Goal: Information Seeking & Learning: Learn about a topic

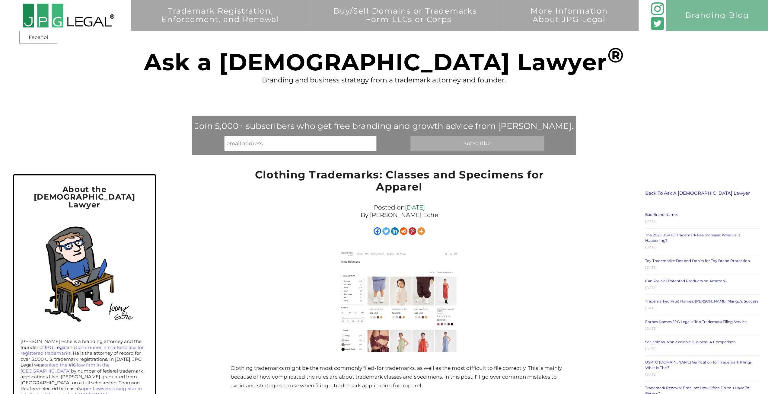
drag, startPoint x: 138, startPoint y: 0, endPoint x: 127, endPoint y: 49, distance: 50.5
click at [127, 49] on div "Trademark Registration, Enforcement, and Renewal File a Trademark Application T…" at bounding box center [384, 69] width 768 height 138
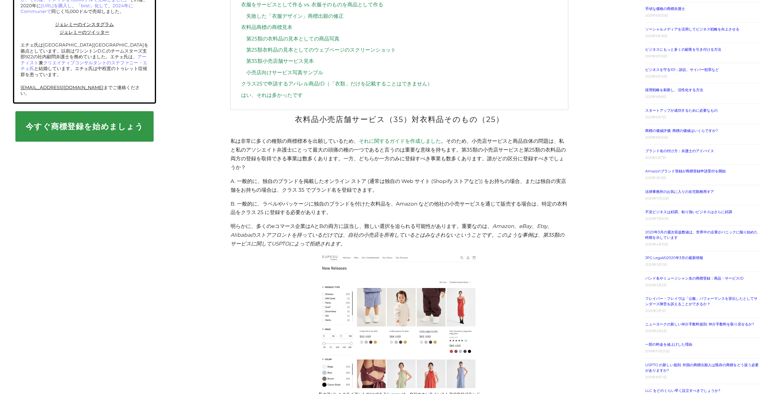
scroll to position [505, 0]
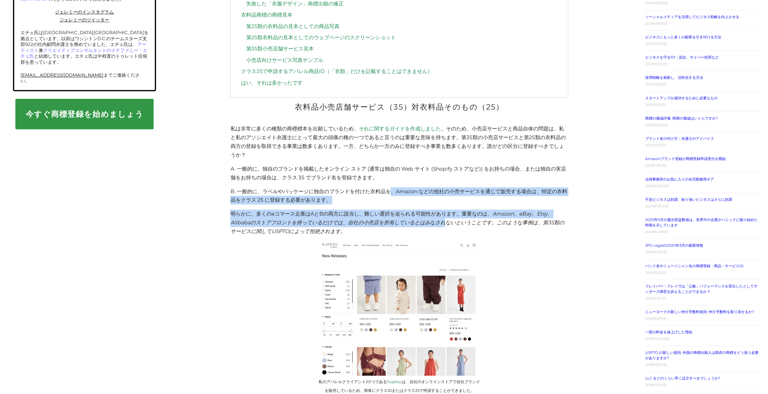
drag, startPoint x: 392, startPoint y: 195, endPoint x: 443, endPoint y: 224, distance: 58.4
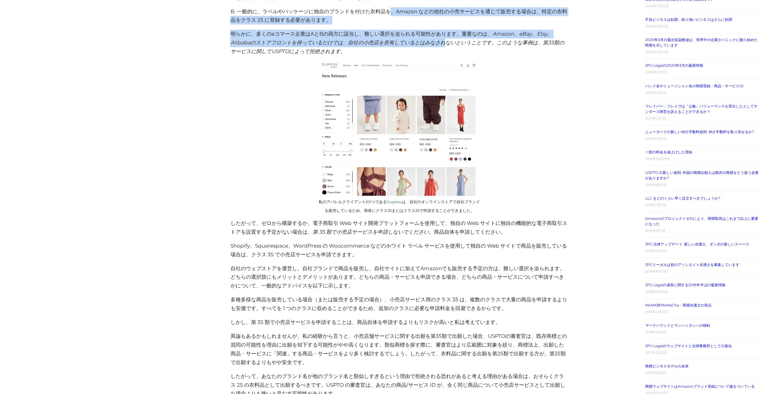
scroll to position [686, 0]
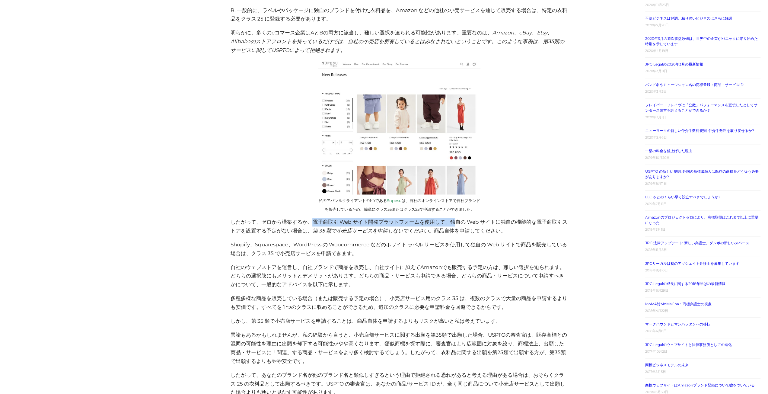
drag, startPoint x: 311, startPoint y: 222, endPoint x: 457, endPoint y: 219, distance: 146.0
click at [457, 220] on p "したがって、ゼロから構築するか、電子商取引 Web サイト開発プラットフォームを使用して、独自の Web サイトに独自の機能的な電子商取引ストアを設置する予定…" at bounding box center [399, 225] width 338 height 17
